Goal: Transaction & Acquisition: Purchase product/service

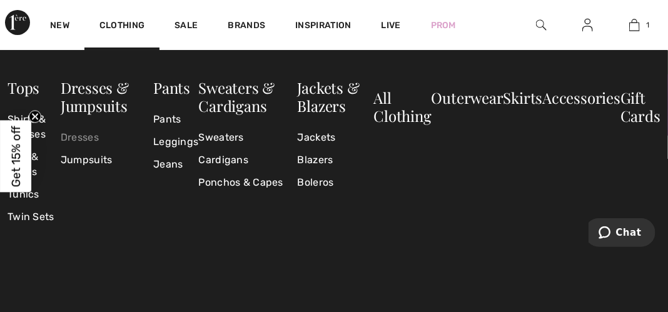
click at [86, 137] on link "Dresses" at bounding box center [107, 137] width 93 height 23
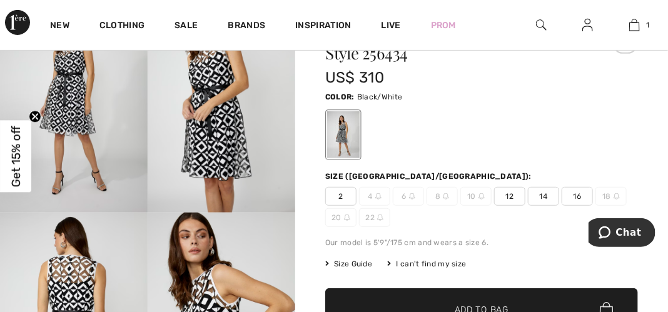
scroll to position [201, 0]
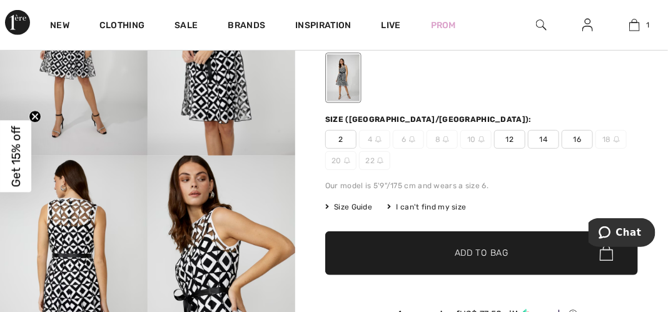
click at [349, 205] on span "Size Guide" at bounding box center [348, 206] width 47 height 11
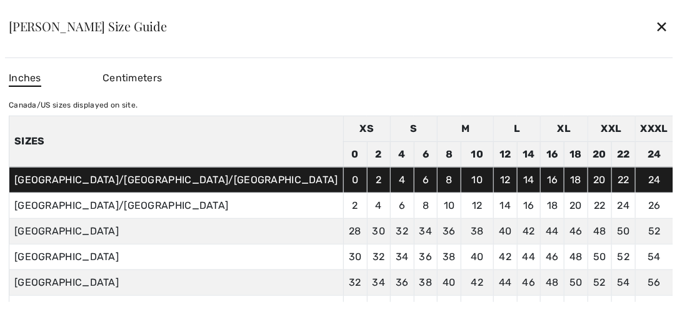
scroll to position [203, 0]
click at [655, 24] on div "✕" at bounding box center [661, 26] width 13 height 26
click at [554, 24] on div at bounding box center [549, 25] width 48 height 50
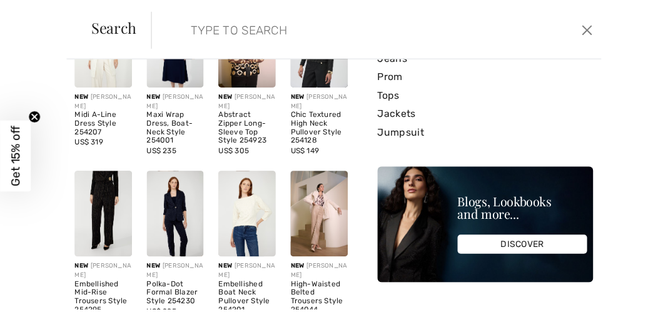
scroll to position [0, 0]
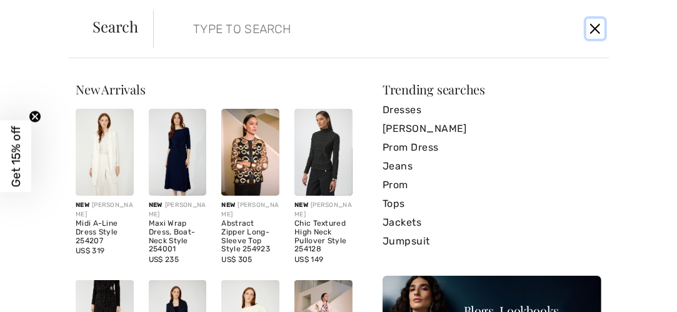
click at [596, 27] on button "Close" at bounding box center [595, 29] width 18 height 20
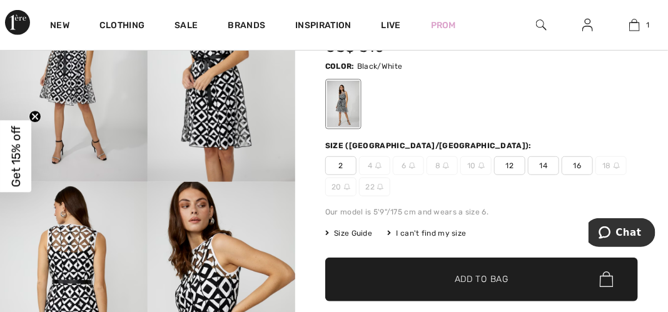
scroll to position [203, 0]
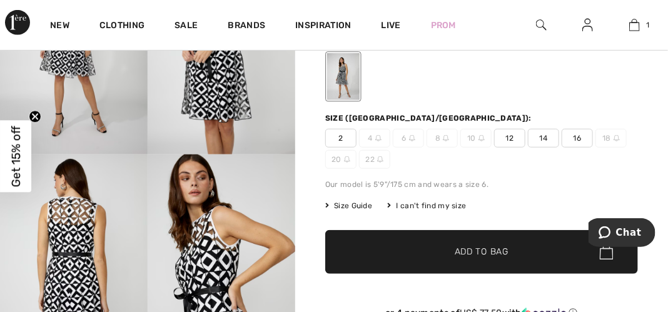
click at [430, 203] on div "I can't find my size" at bounding box center [426, 205] width 79 height 11
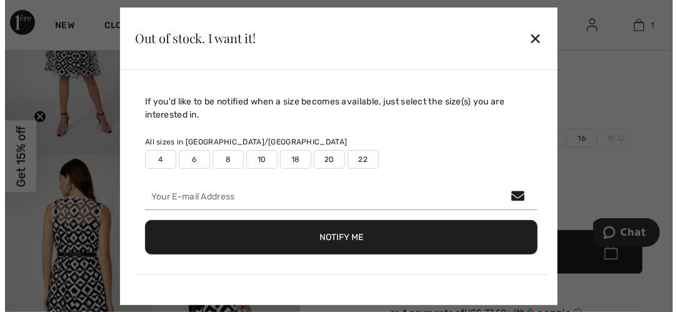
scroll to position [203, 0]
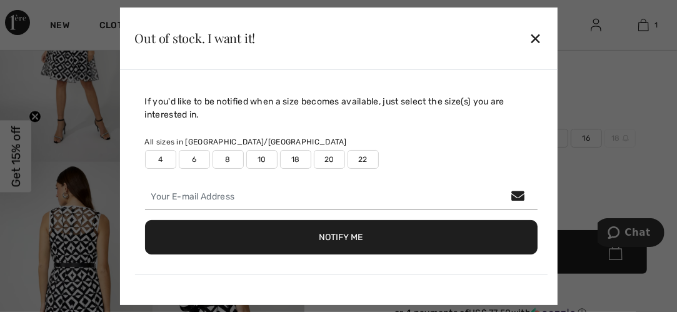
click at [163, 159] on label "4" at bounding box center [160, 159] width 31 height 19
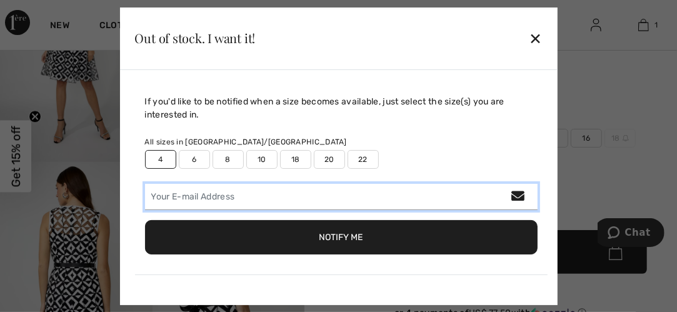
click at [296, 199] on input "email" at bounding box center [341, 197] width 393 height 26
click at [279, 199] on input "email" at bounding box center [341, 197] width 393 height 26
type input "maw2000@aol.com"
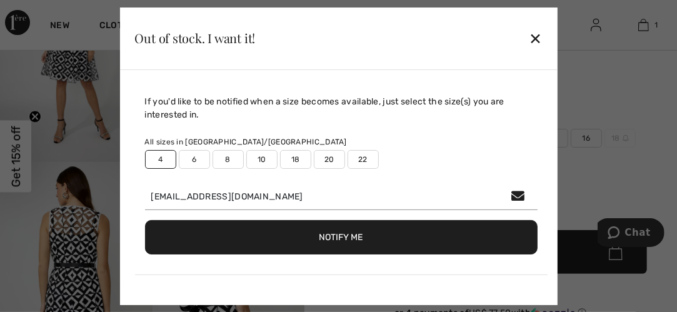
click at [339, 238] on button "Notify Me" at bounding box center [341, 237] width 393 height 34
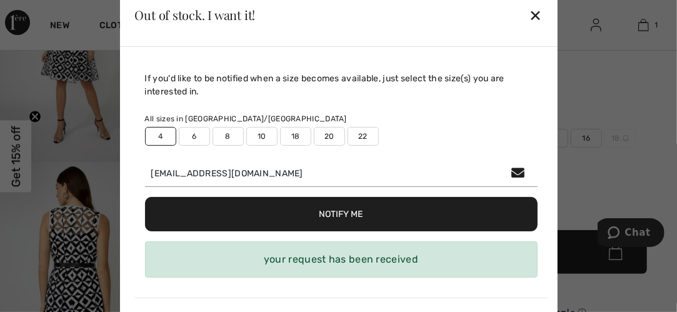
click at [535, 14] on div "✕" at bounding box center [535, 15] width 13 height 26
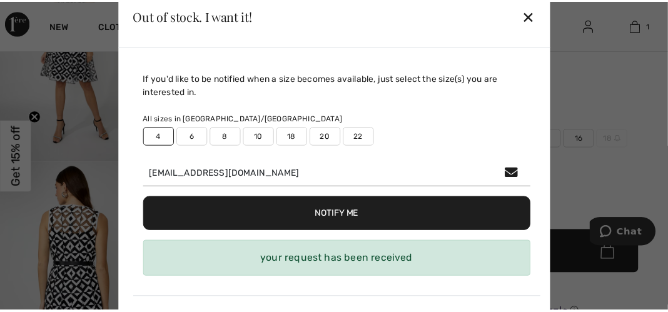
scroll to position [203, 0]
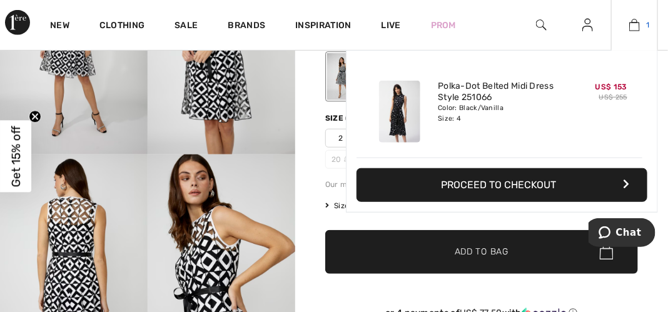
click at [636, 24] on img at bounding box center [634, 25] width 11 height 15
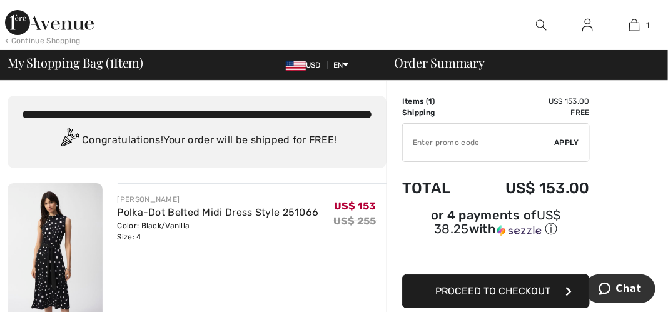
click at [486, 286] on span "Proceed to Checkout" at bounding box center [492, 291] width 115 height 12
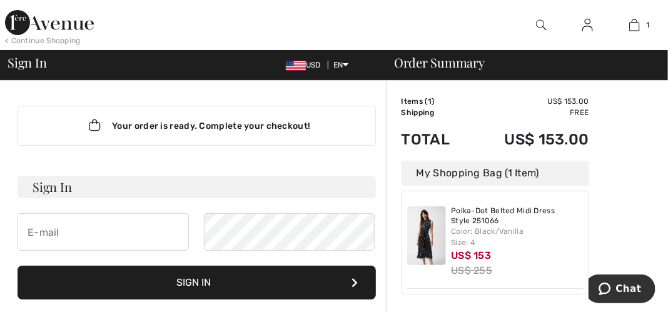
type input "maw2000@aol.com"
click at [85, 184] on h3 "Sign In" at bounding box center [197, 187] width 358 height 23
click at [191, 279] on button "Sign In" at bounding box center [197, 283] width 358 height 34
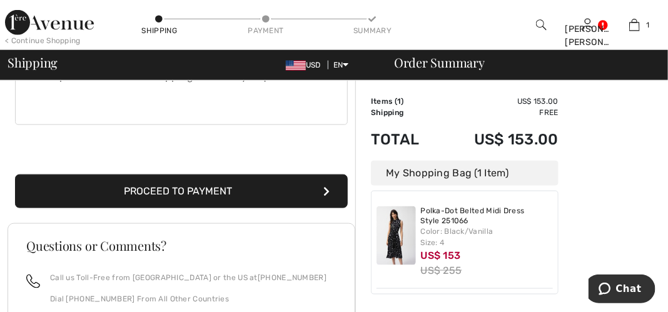
scroll to position [387, 0]
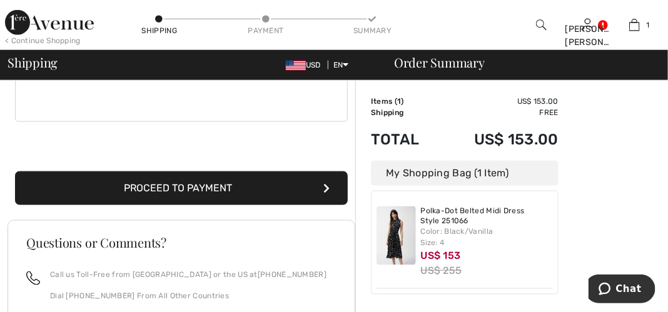
click at [149, 181] on button "Proceed to Payment" at bounding box center [181, 188] width 333 height 34
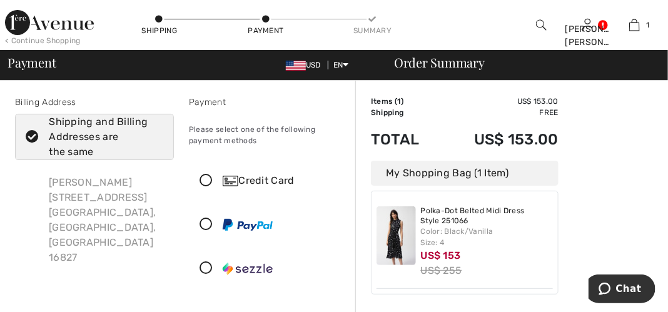
click at [206, 181] on icon at bounding box center [205, 180] width 33 height 13
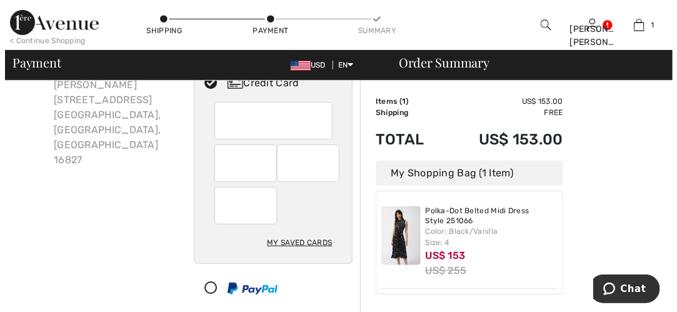
scroll to position [99, 0]
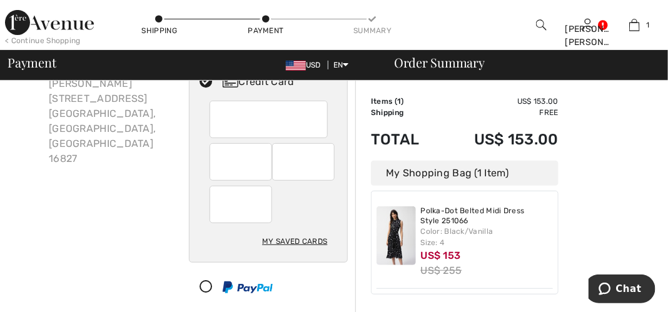
click at [289, 238] on div "My Saved Cards" at bounding box center [294, 241] width 65 height 21
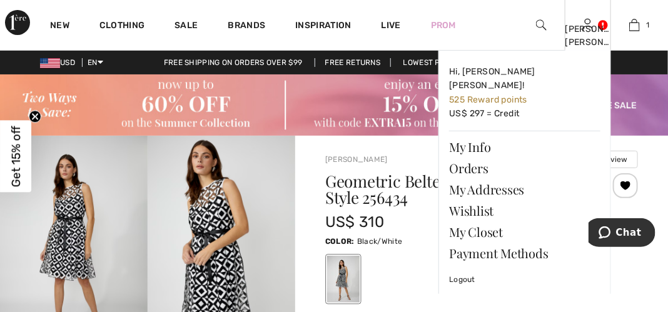
click at [589, 25] on img at bounding box center [587, 25] width 11 height 15
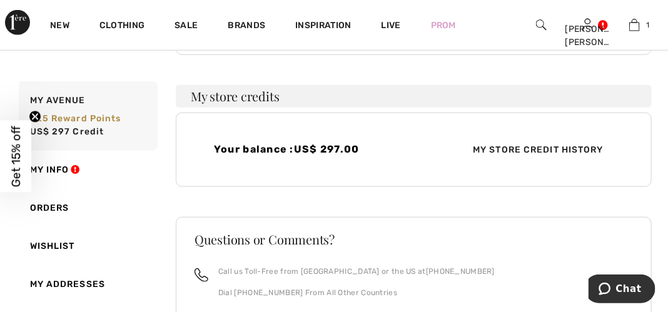
scroll to position [281, 0]
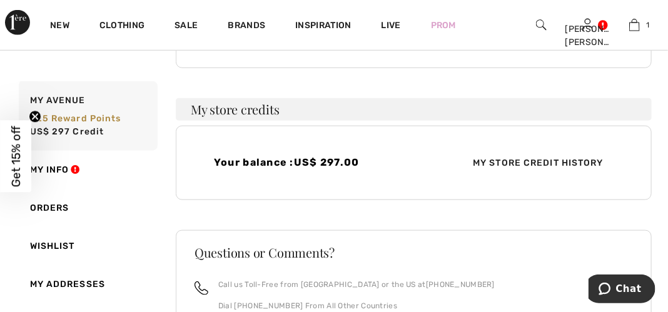
click at [666, 86] on div "What do you want? Use the same color and size ? Use the same or Change color or…" at bounding box center [334, 163] width 668 height 681
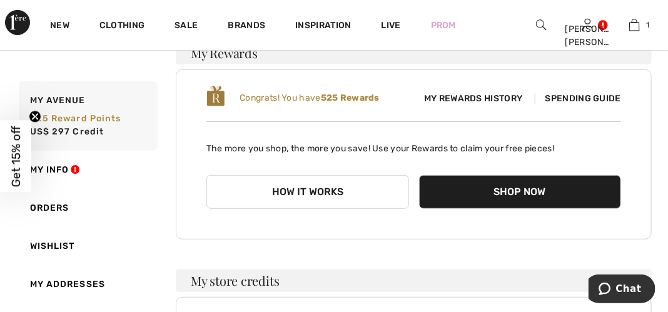
scroll to position [0, 0]
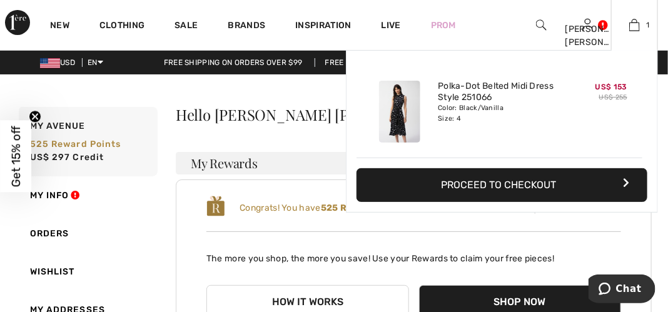
click at [493, 179] on button "Proceed to Checkout" at bounding box center [501, 185] width 291 height 34
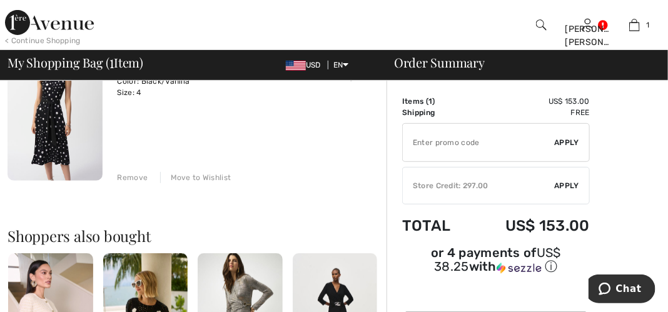
scroll to position [63, 0]
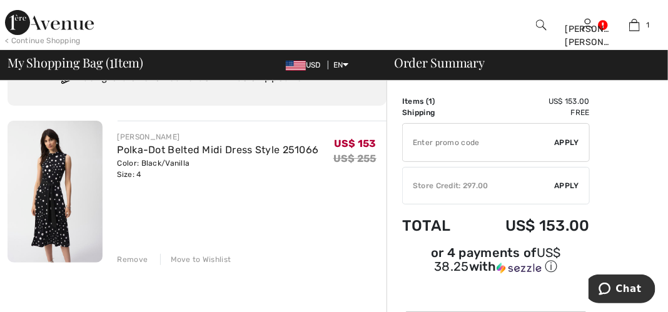
drag, startPoint x: 666, startPoint y: 9, endPoint x: 666, endPoint y: 3, distance: 6.3
click at [666, 3] on div "< Continue Shopping Mary Ann Hi, Mary Ann! 525 Reward points US$ 297 = Credit M…" at bounding box center [334, 25] width 668 height 50
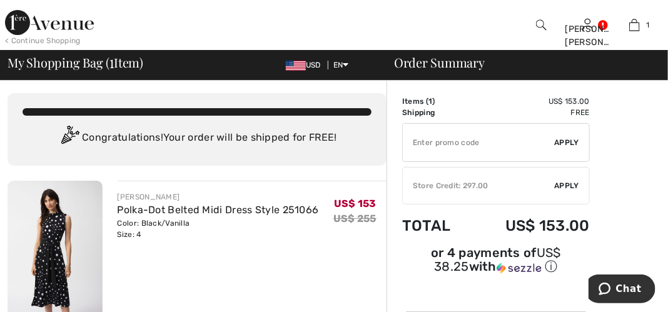
scroll to position [0, 0]
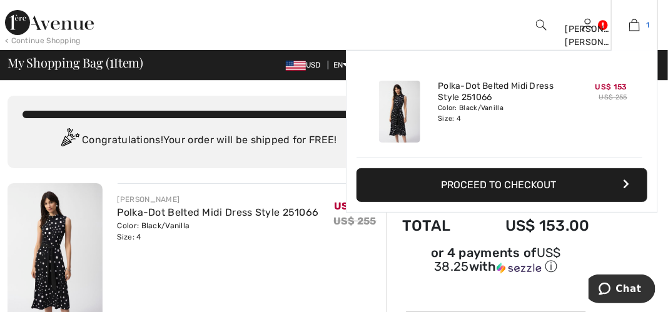
click at [638, 23] on img at bounding box center [634, 25] width 11 height 15
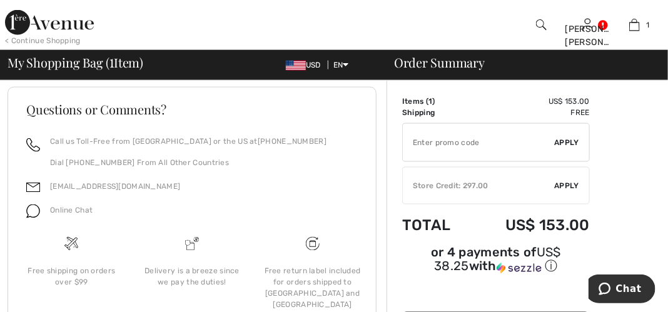
scroll to position [574, 0]
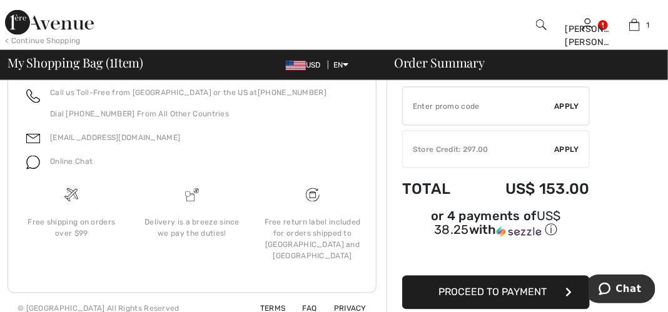
click at [493, 286] on span "Proceed to Payment" at bounding box center [493, 292] width 108 height 12
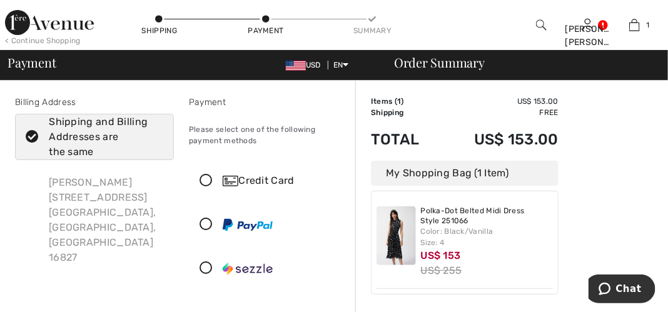
click at [205, 176] on icon at bounding box center [205, 180] width 33 height 13
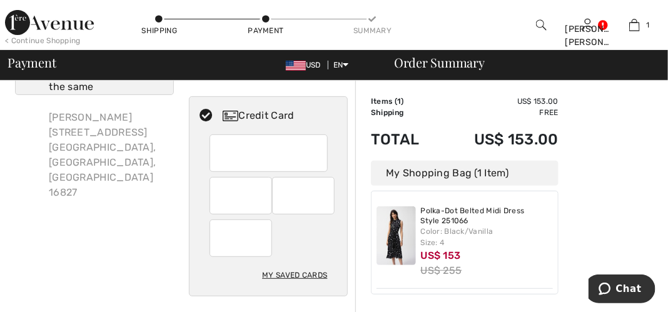
scroll to position [128, 0]
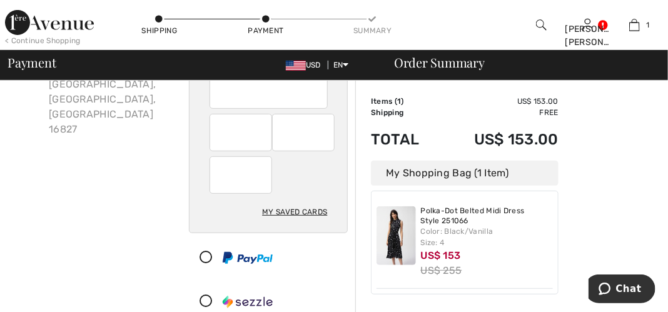
click at [293, 211] on div "My Saved Cards" at bounding box center [294, 211] width 65 height 21
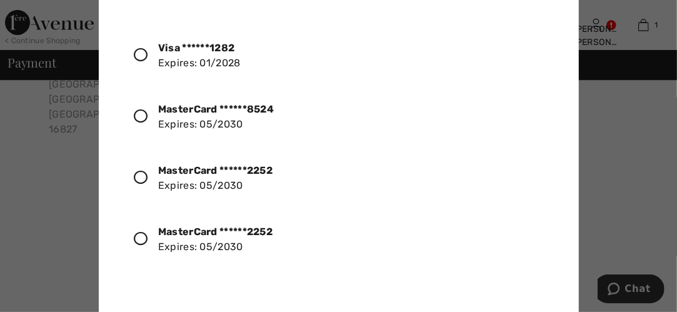
click at [61, 139] on div at bounding box center [338, 156] width 677 height 312
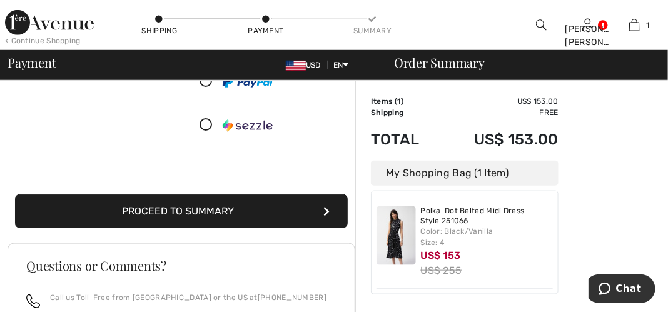
scroll to position [311, 0]
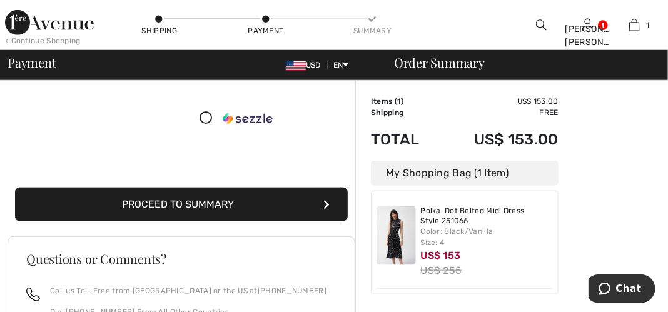
click at [169, 199] on button "Proceed to Summary" at bounding box center [181, 205] width 333 height 34
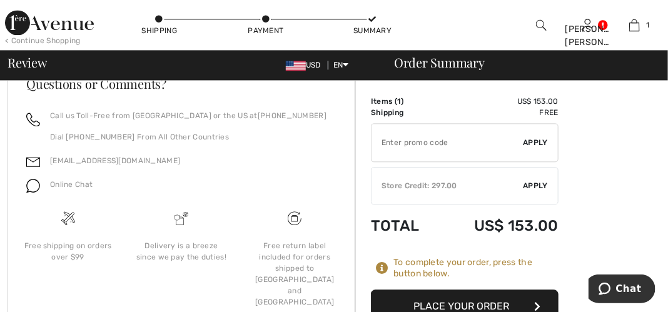
scroll to position [871, 0]
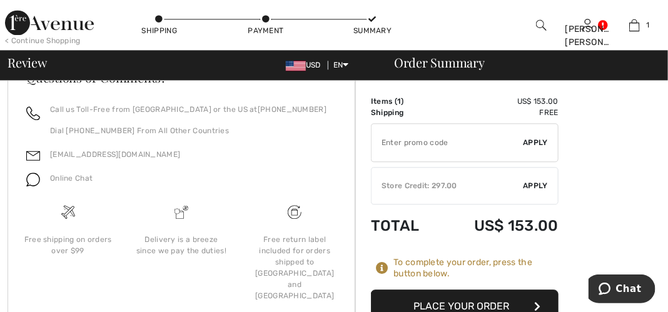
click at [448, 289] on button "Place Your Order" at bounding box center [465, 306] width 188 height 34
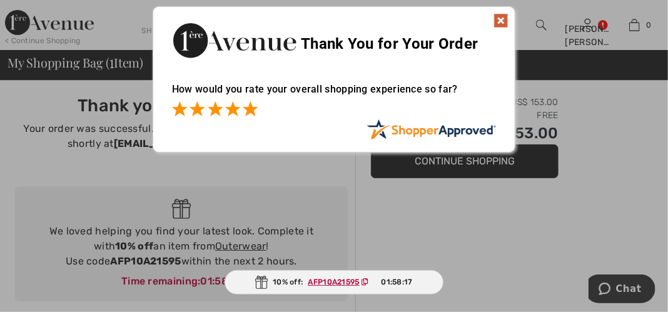
click at [248, 107] on span at bounding box center [250, 108] width 15 height 15
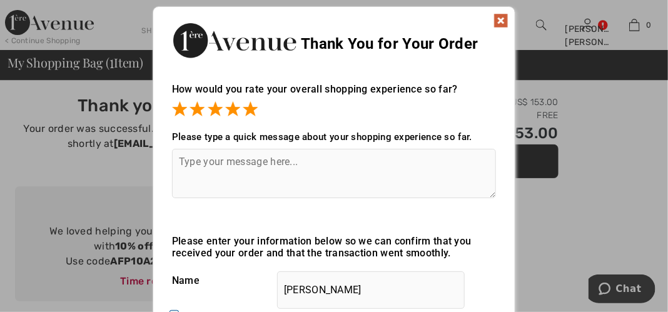
click at [502, 19] on img at bounding box center [500, 20] width 15 height 15
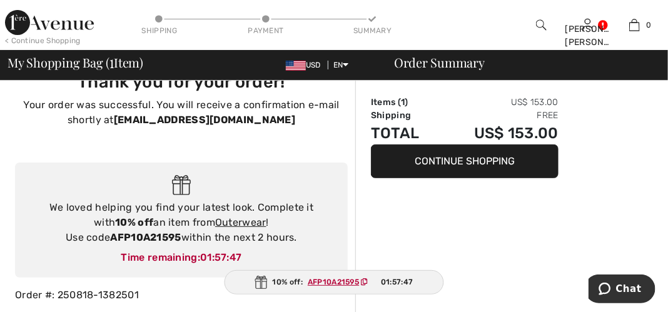
scroll to position [15, 0]
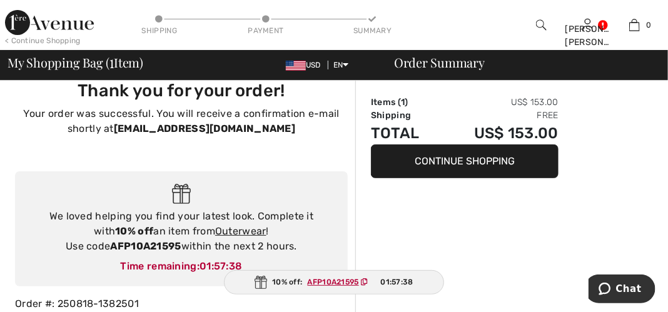
click at [318, 279] on ins "AFP10A21595" at bounding box center [333, 282] width 51 height 9
click at [318, 279] on ins "AFP10A21595" at bounding box center [332, 282] width 51 height 9
click at [262, 279] on img at bounding box center [261, 282] width 13 height 13
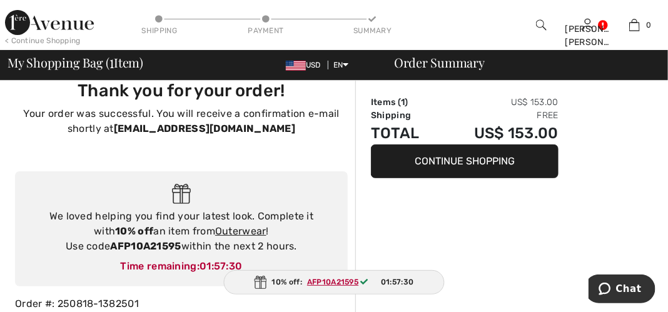
click at [282, 281] on div "10% off: AFP10A21595 01:57:30" at bounding box center [334, 282] width 221 height 24
click at [283, 281] on div "10% off: AFP10A21595 01:57:29" at bounding box center [333, 282] width 219 height 24
drag, startPoint x: 283, startPoint y: 281, endPoint x: 413, endPoint y: 215, distance: 146.2
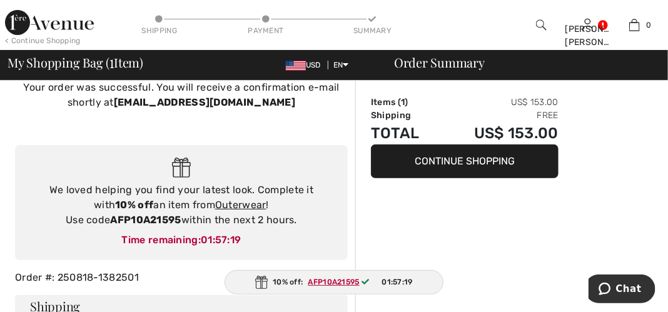
scroll to position [52, 0]
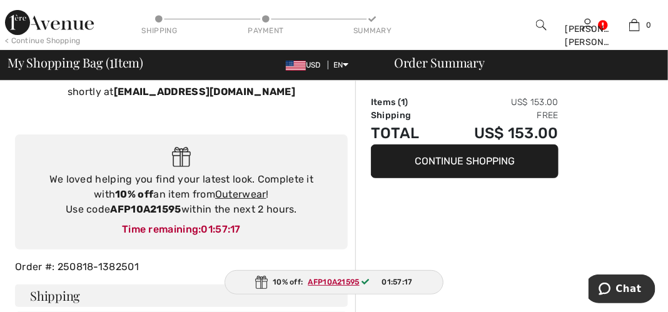
click at [327, 282] on ins "AFP10A21595" at bounding box center [333, 282] width 51 height 9
click at [328, 279] on ins "AFP10A21595" at bounding box center [333, 282] width 51 height 9
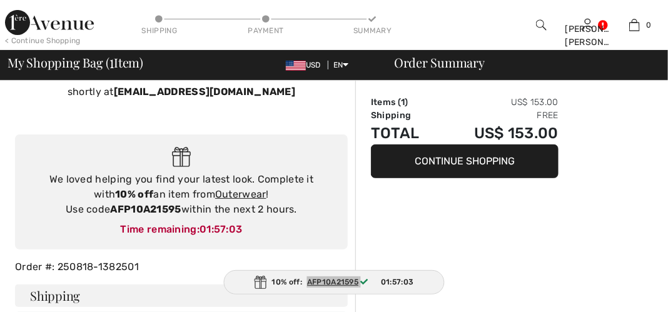
scroll to position [0, 0]
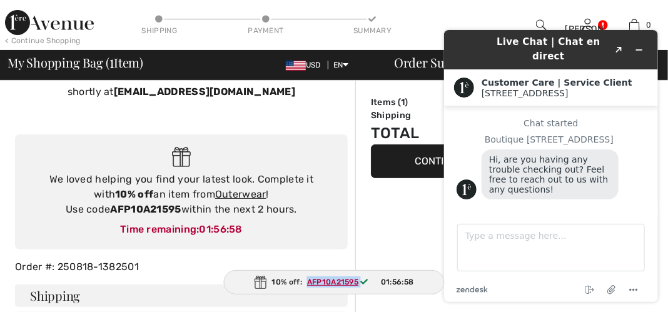
drag, startPoint x: 328, startPoint y: 279, endPoint x: 281, endPoint y: 123, distance: 163.6
click at [281, 123] on div "Thank you for your order! Your order was successful. You will receive a confirm…" at bounding box center [182, 77] width 348 height 96
click at [642, 45] on icon "Minimize widget" at bounding box center [638, 49] width 9 height 9
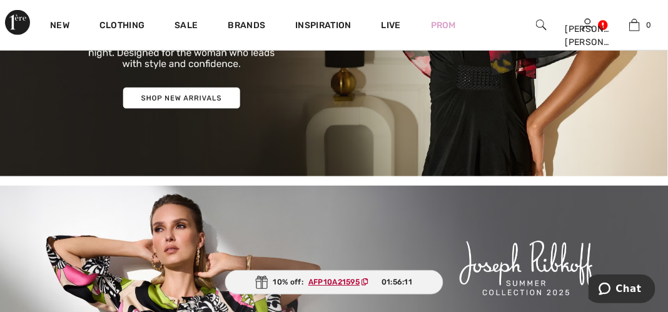
scroll to position [242, 0]
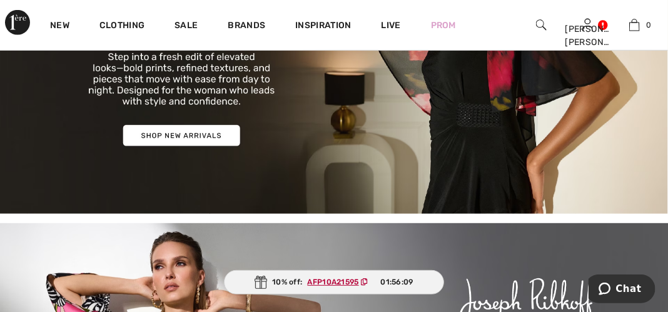
click at [149, 137] on img at bounding box center [334, 54] width 668 height 320
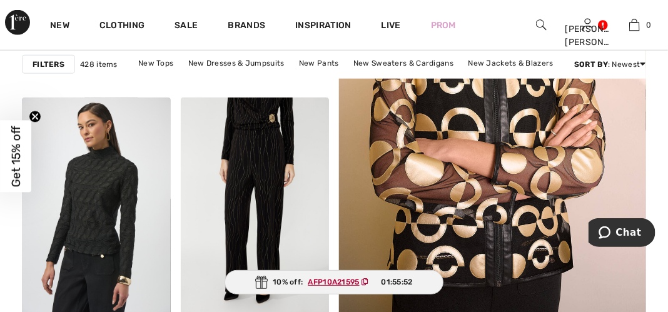
scroll to position [423, 0]
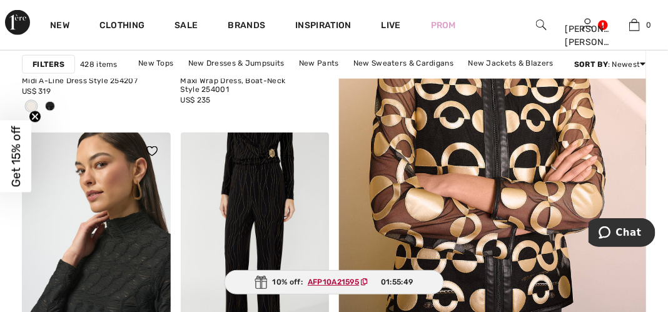
click at [111, 249] on img at bounding box center [96, 244] width 149 height 223
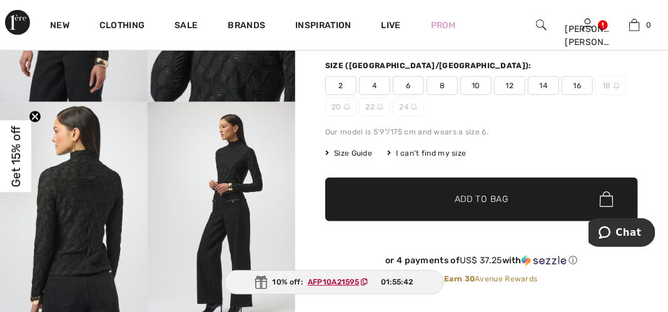
scroll to position [270, 0]
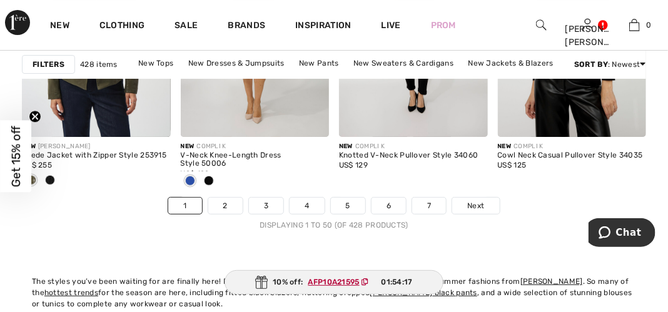
scroll to position [4497, 0]
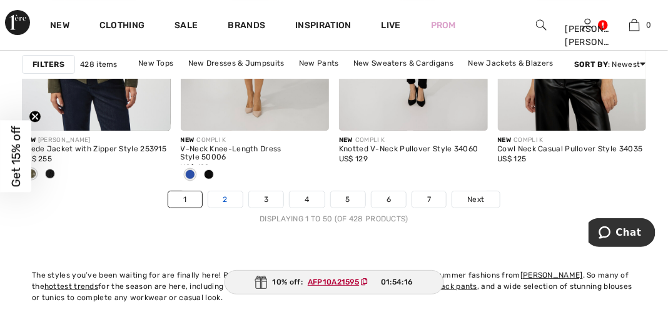
click at [224, 199] on link "2" at bounding box center [225, 199] width 34 height 16
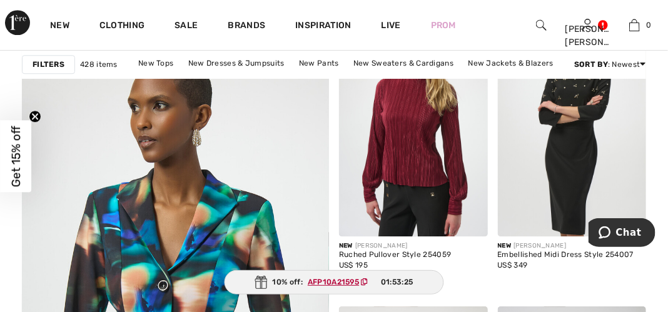
scroll to position [2606, 0]
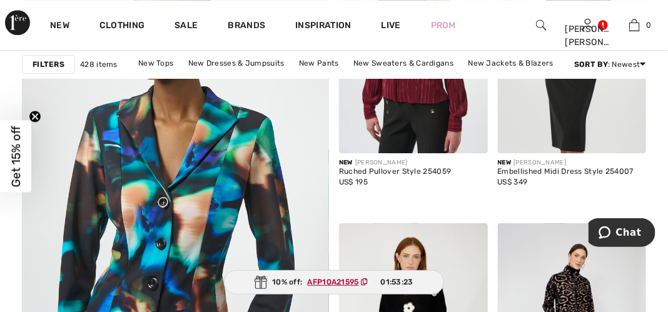
click at [316, 279] on ins "AFP10A21595" at bounding box center [333, 282] width 51 height 9
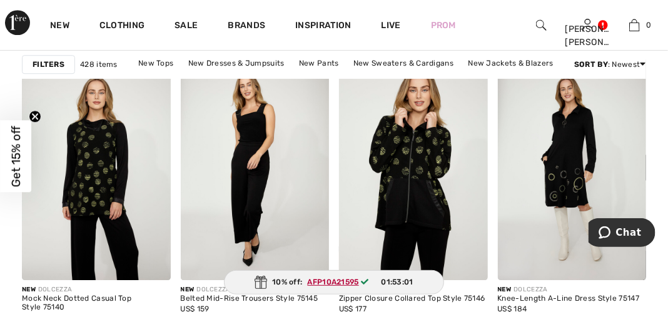
scroll to position [4047, 0]
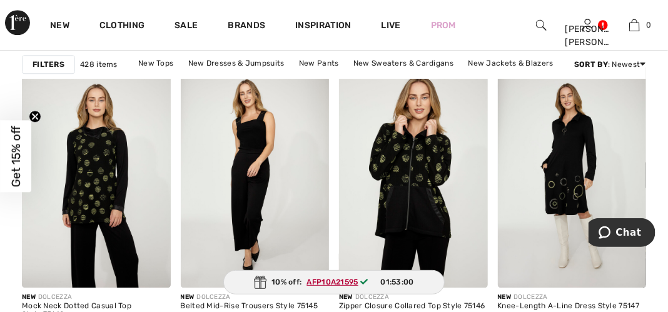
drag, startPoint x: 664, startPoint y: 239, endPoint x: 662, endPoint y: 248, distance: 9.6
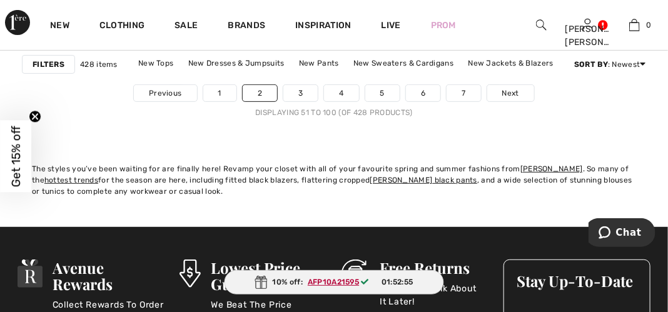
scroll to position [4549, 0]
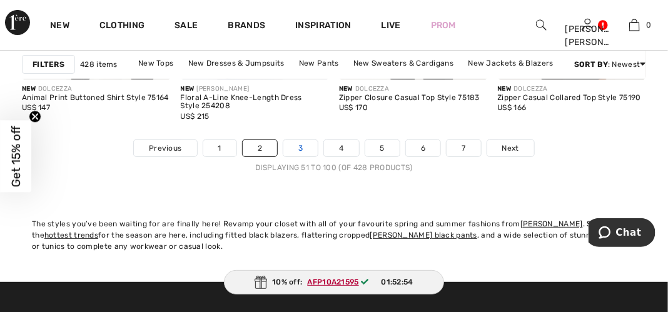
click at [297, 148] on link "3" at bounding box center [300, 148] width 34 height 16
